Goal: Task Accomplishment & Management: Manage account settings

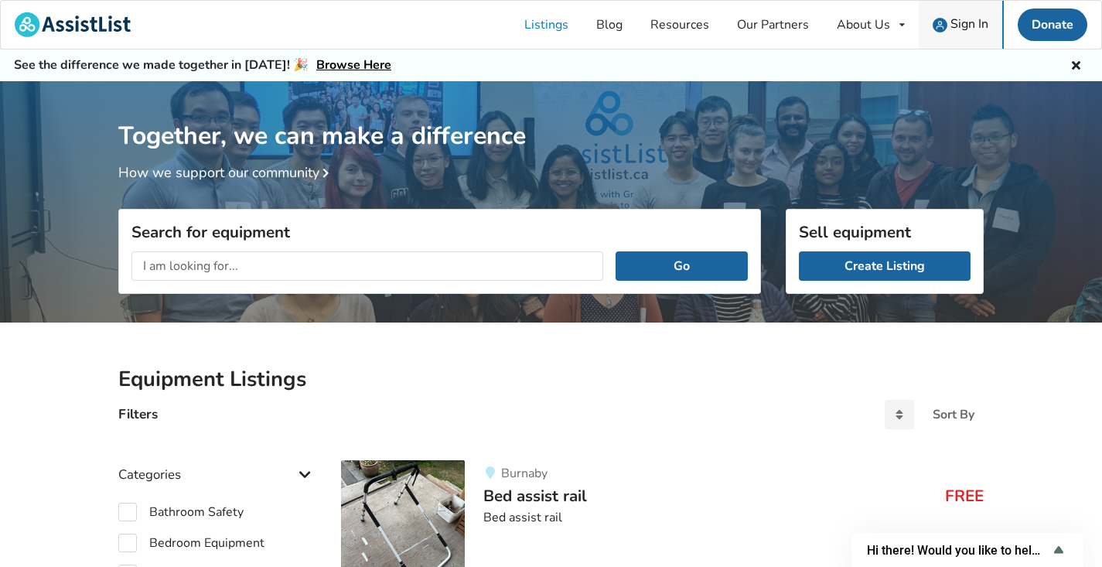
click at [968, 22] on span "Sign In" at bounding box center [969, 23] width 38 height 17
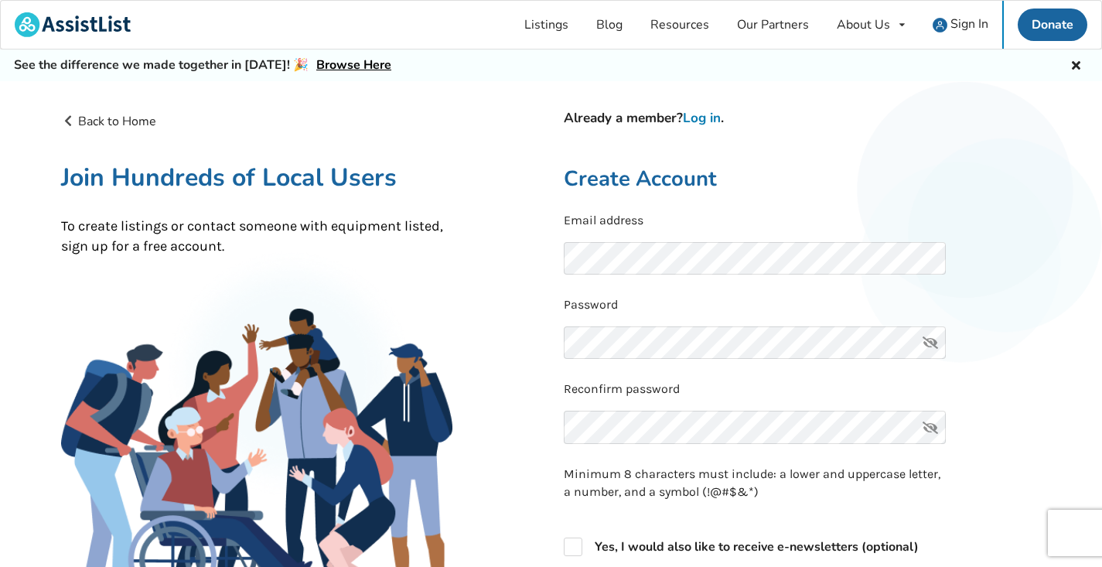
click at [707, 118] on link "Log in" at bounding box center [702, 118] width 38 height 18
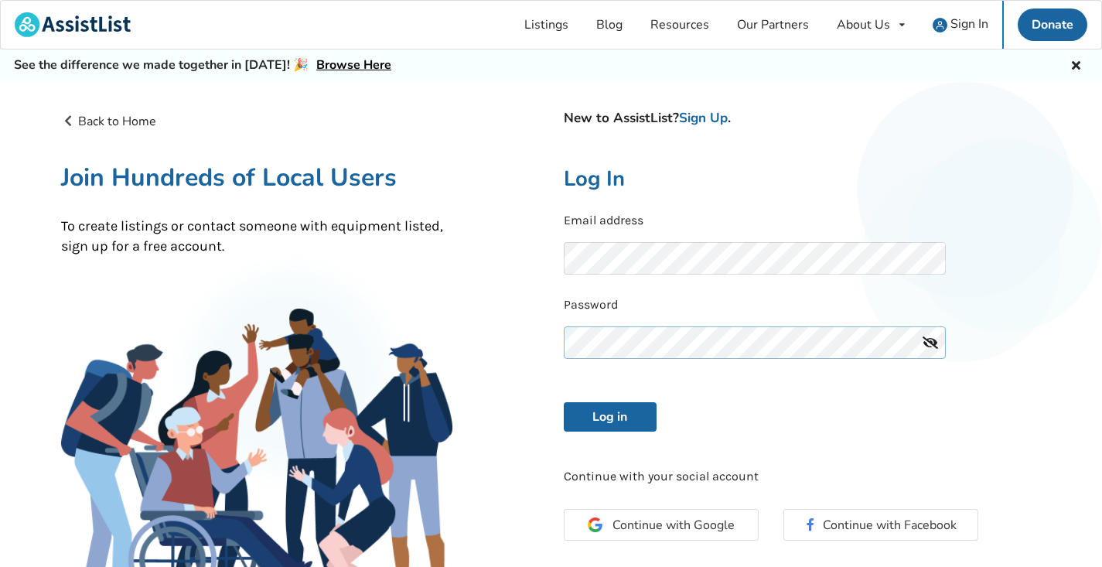
click at [609, 414] on button "Log in" at bounding box center [610, 416] width 93 height 29
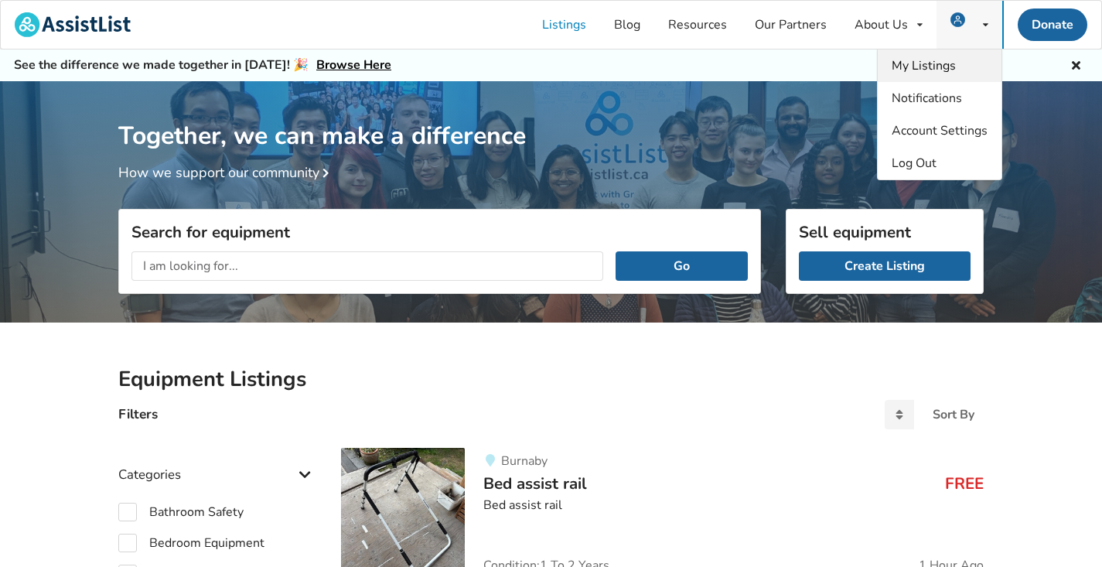
click at [923, 65] on span "My Listings" at bounding box center [924, 65] width 64 height 17
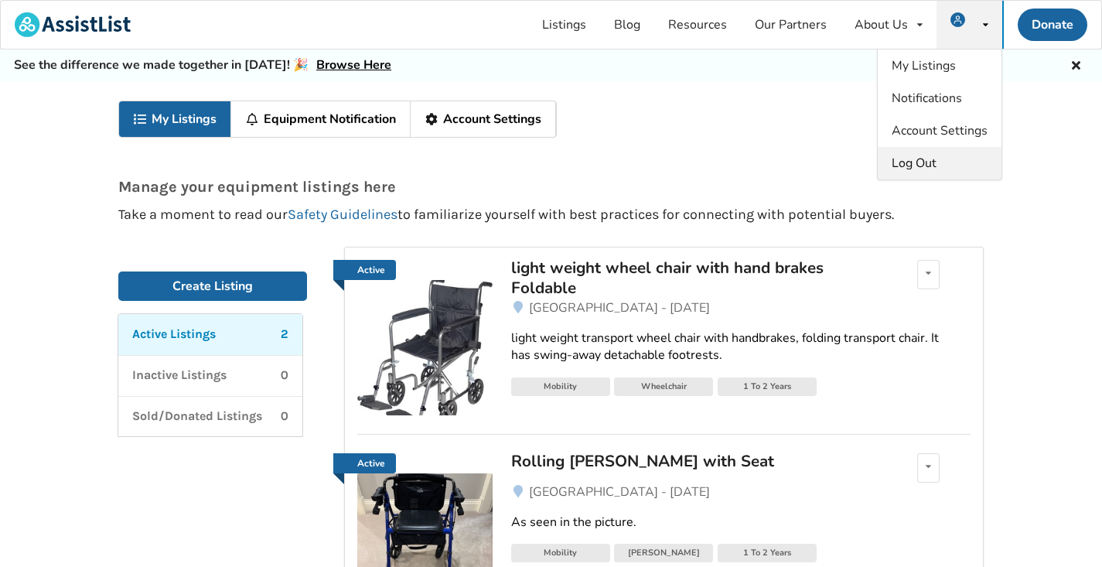
click at [915, 162] on span "Log Out" at bounding box center [914, 163] width 45 height 17
